Goal: Check status: Check status

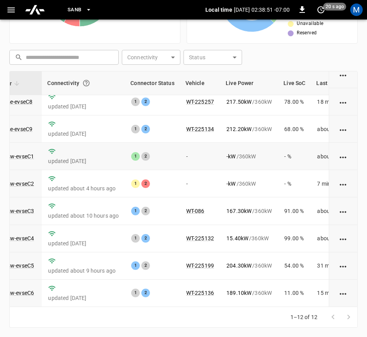
scroll to position [126, 79]
click at [26, 179] on link "ca-sb-sw-evseC2" at bounding box center [13, 183] width 45 height 9
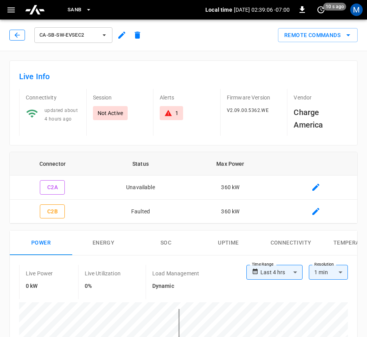
click at [20, 36] on icon "button" at bounding box center [17, 35] width 8 height 8
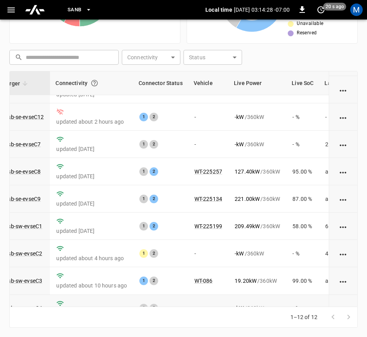
scroll to position [126, 71]
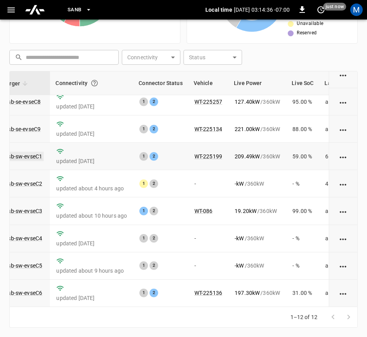
click at [23, 152] on link "ca-sb-sw-evseC1" at bounding box center [21, 156] width 45 height 9
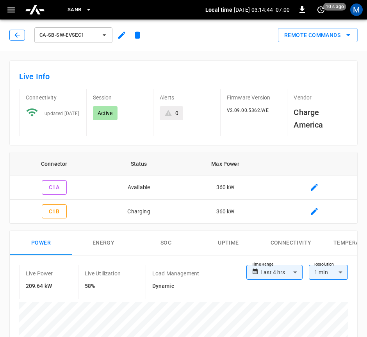
click at [10, 33] on button "button" at bounding box center [17, 35] width 16 height 11
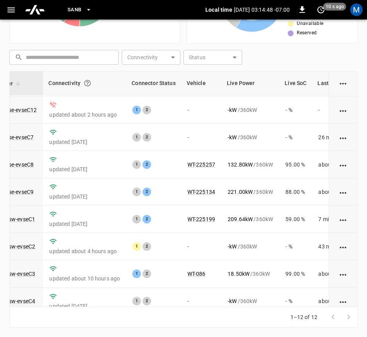
scroll to position [126, 78]
